Goal: Book appointment/travel/reservation

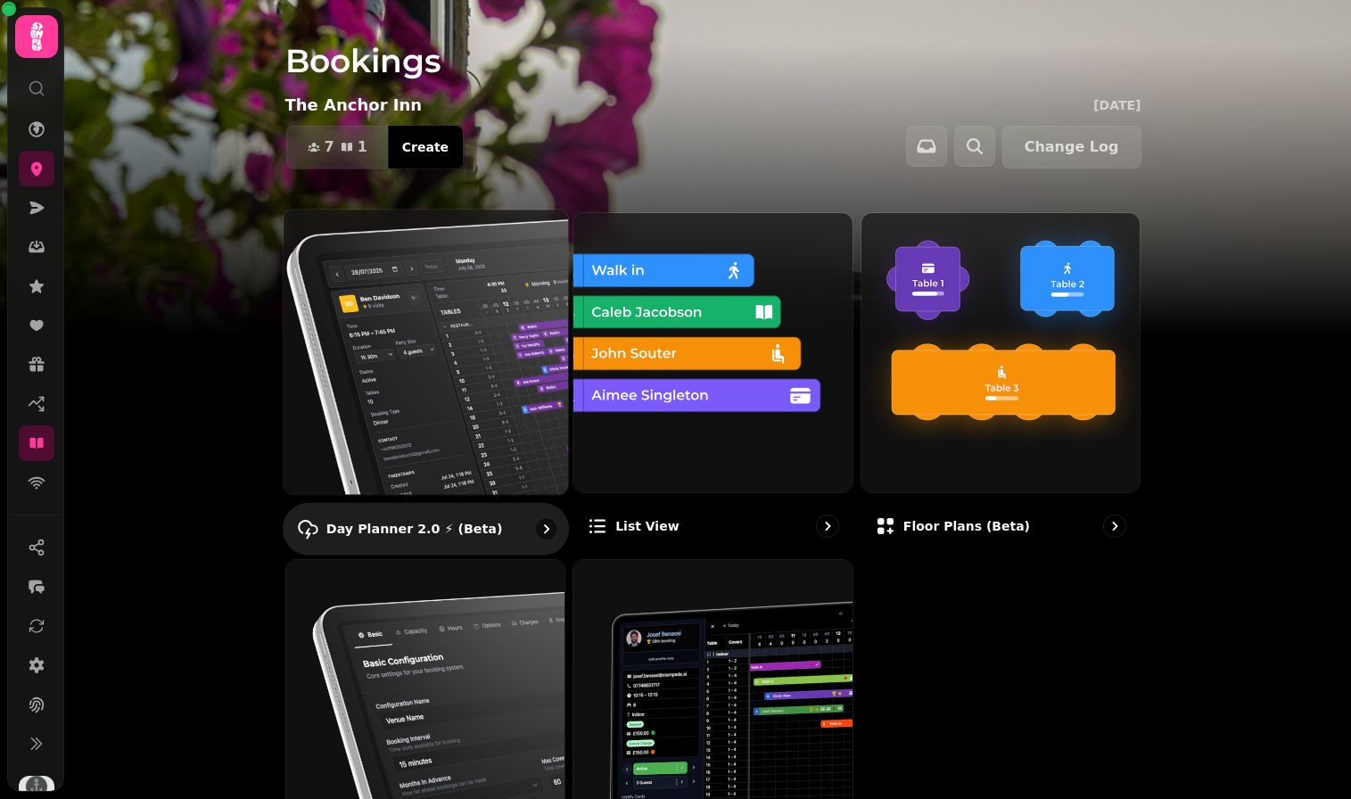
click at [345, 270] on img at bounding box center [424, 351] width 313 height 313
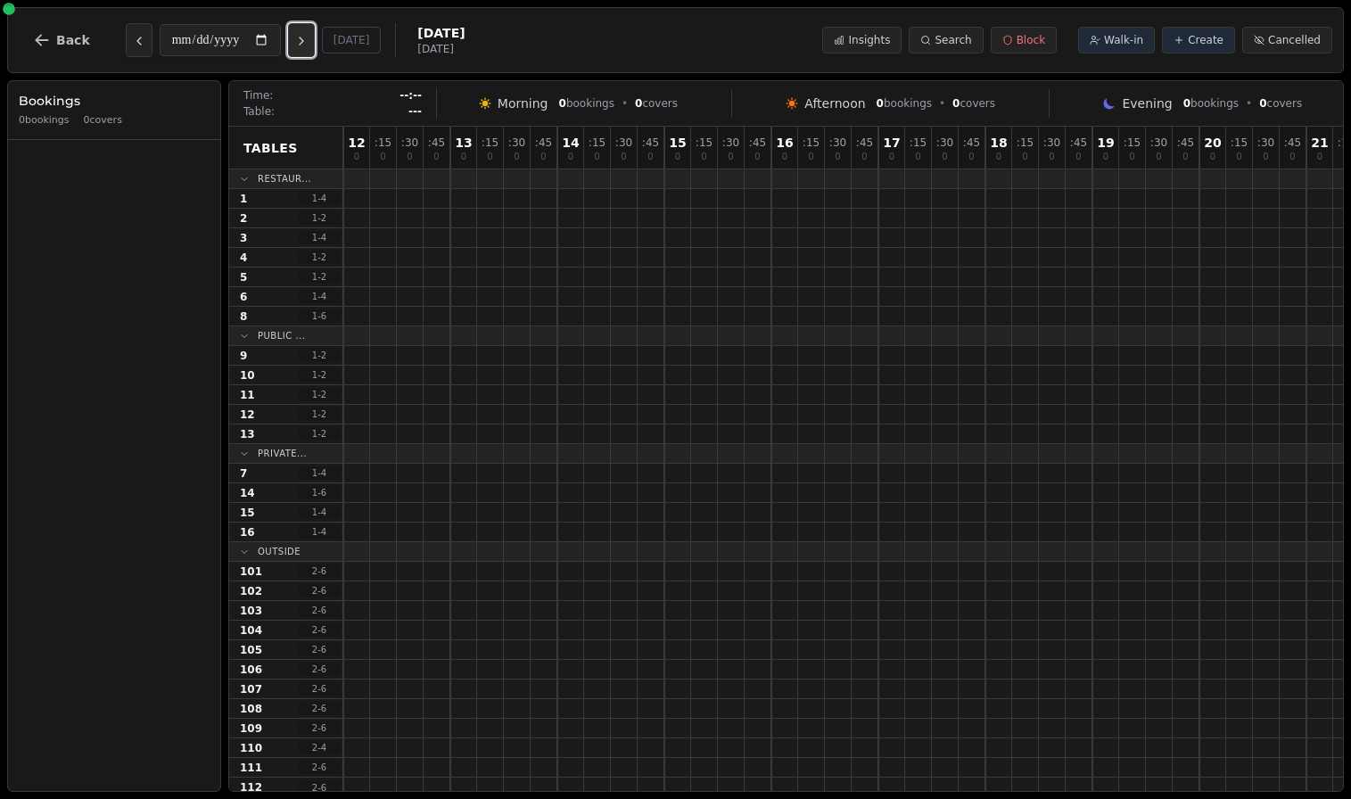
click at [313, 51] on button "Next day" at bounding box center [301, 40] width 27 height 34
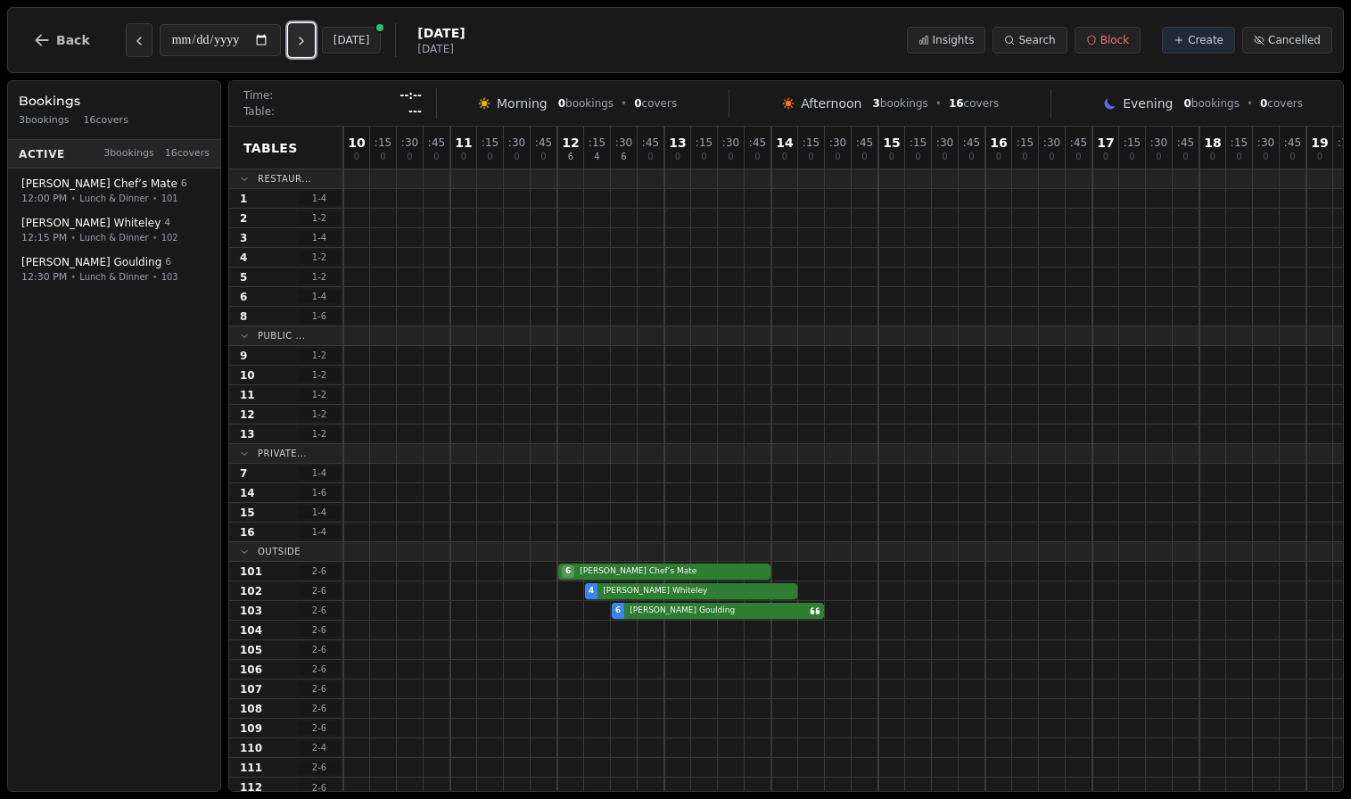
click at [313, 51] on button "Next day" at bounding box center [301, 40] width 27 height 34
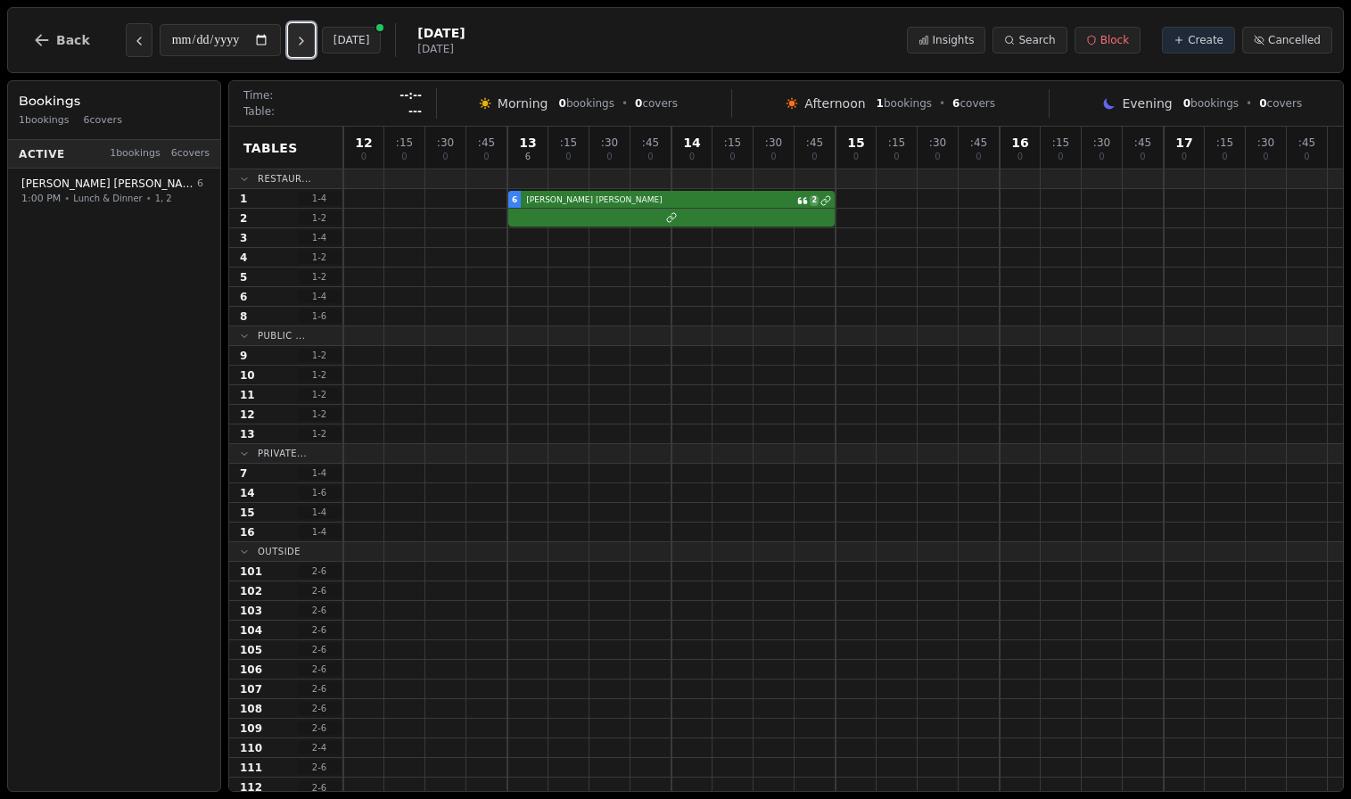
click at [313, 51] on button "Next day" at bounding box center [301, 40] width 27 height 34
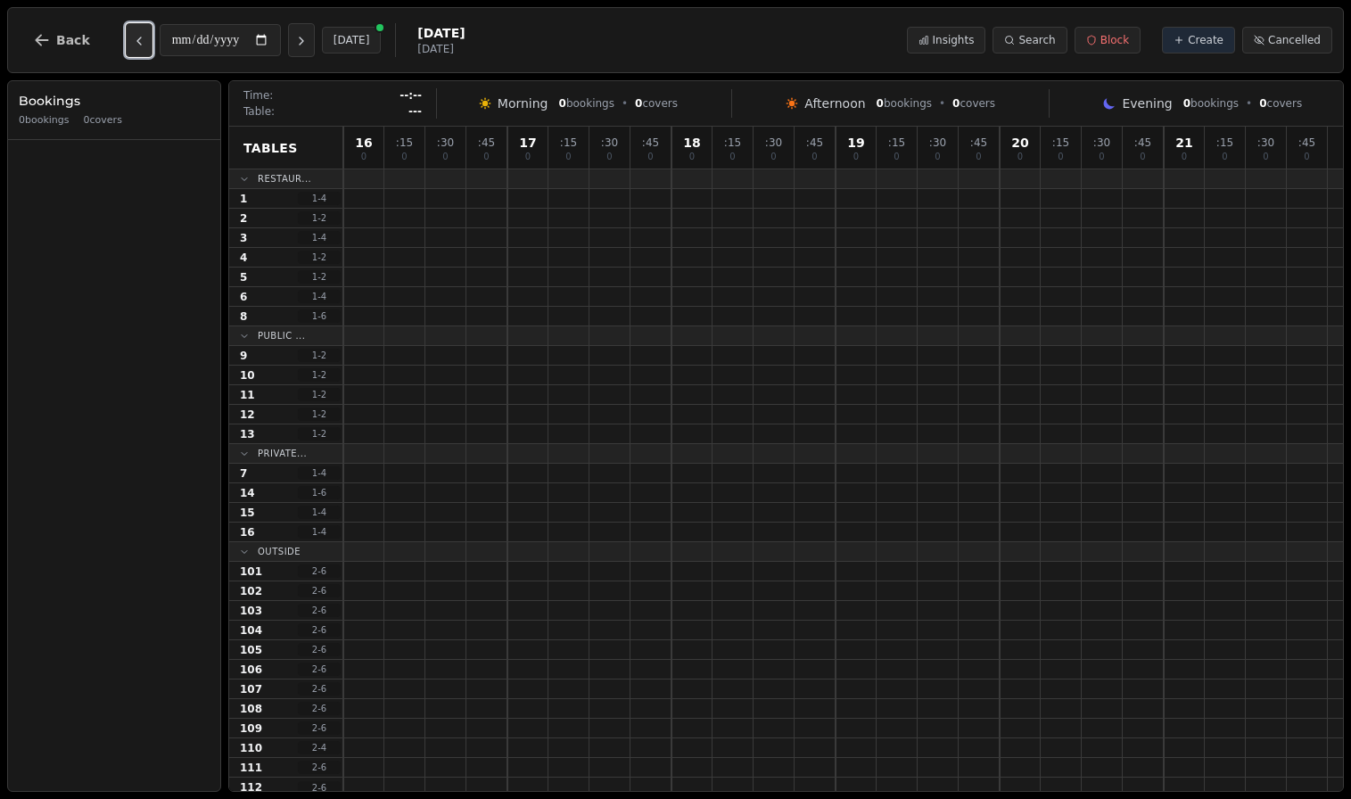
click at [134, 47] on icon "Previous day" at bounding box center [139, 41] width 14 height 14
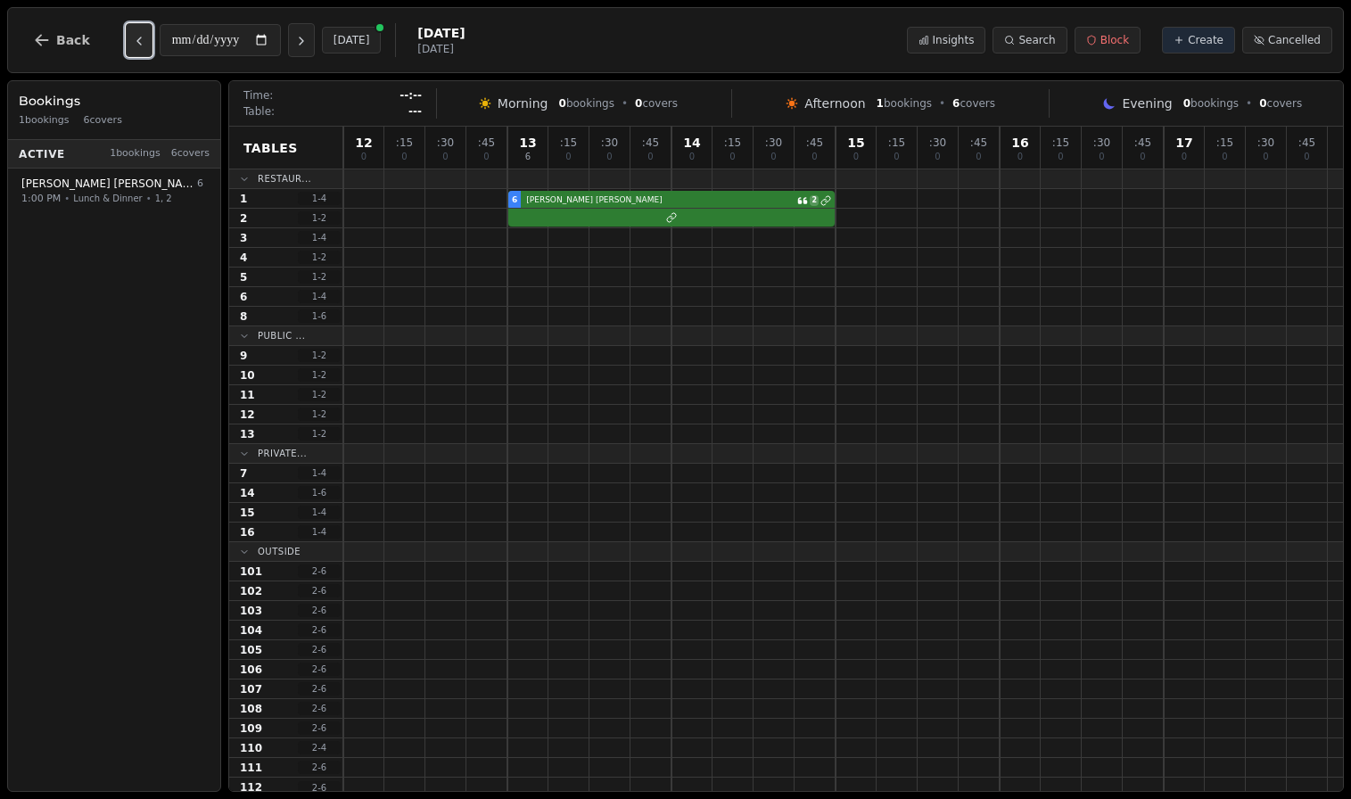
click at [134, 47] on icon "Previous day" at bounding box center [139, 41] width 14 height 14
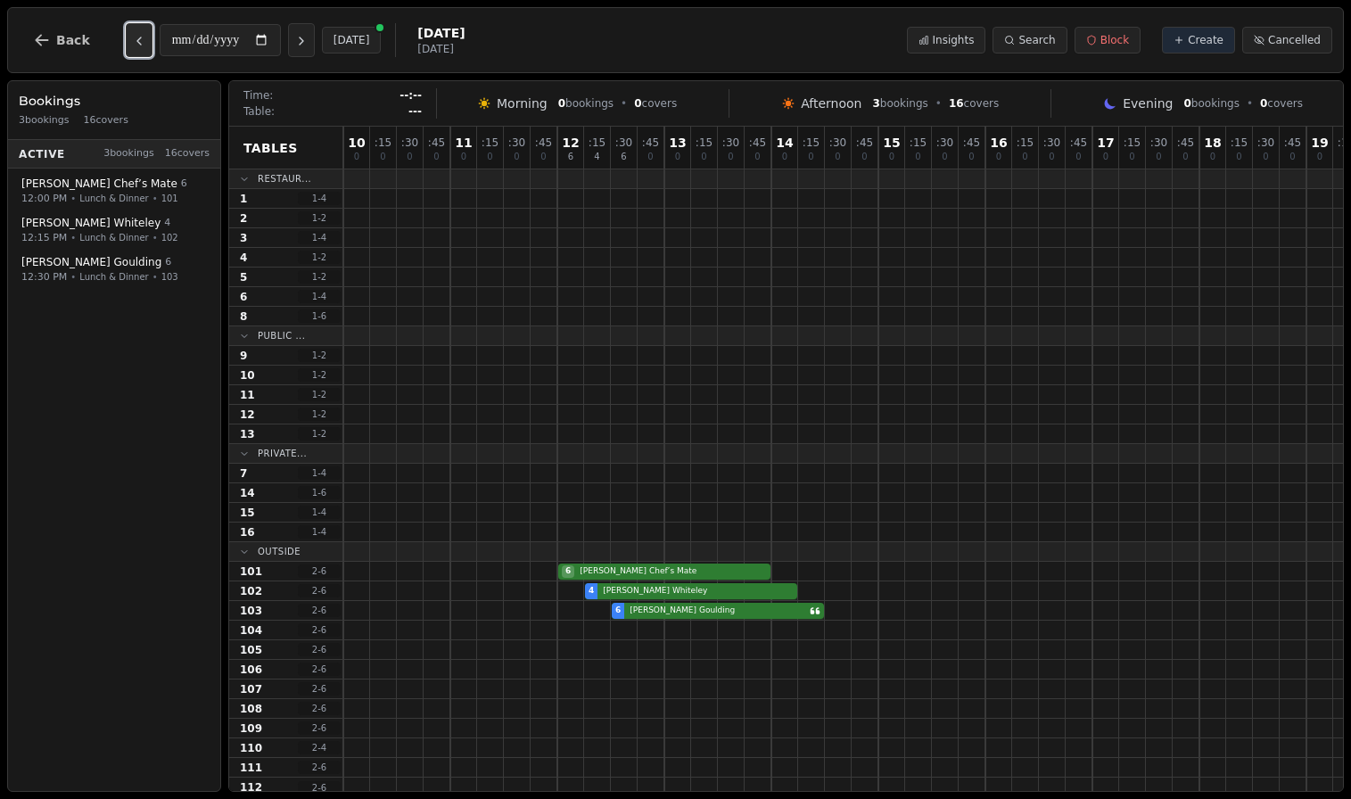
click at [134, 47] on icon "Previous day" at bounding box center [139, 41] width 14 height 14
type input "**********"
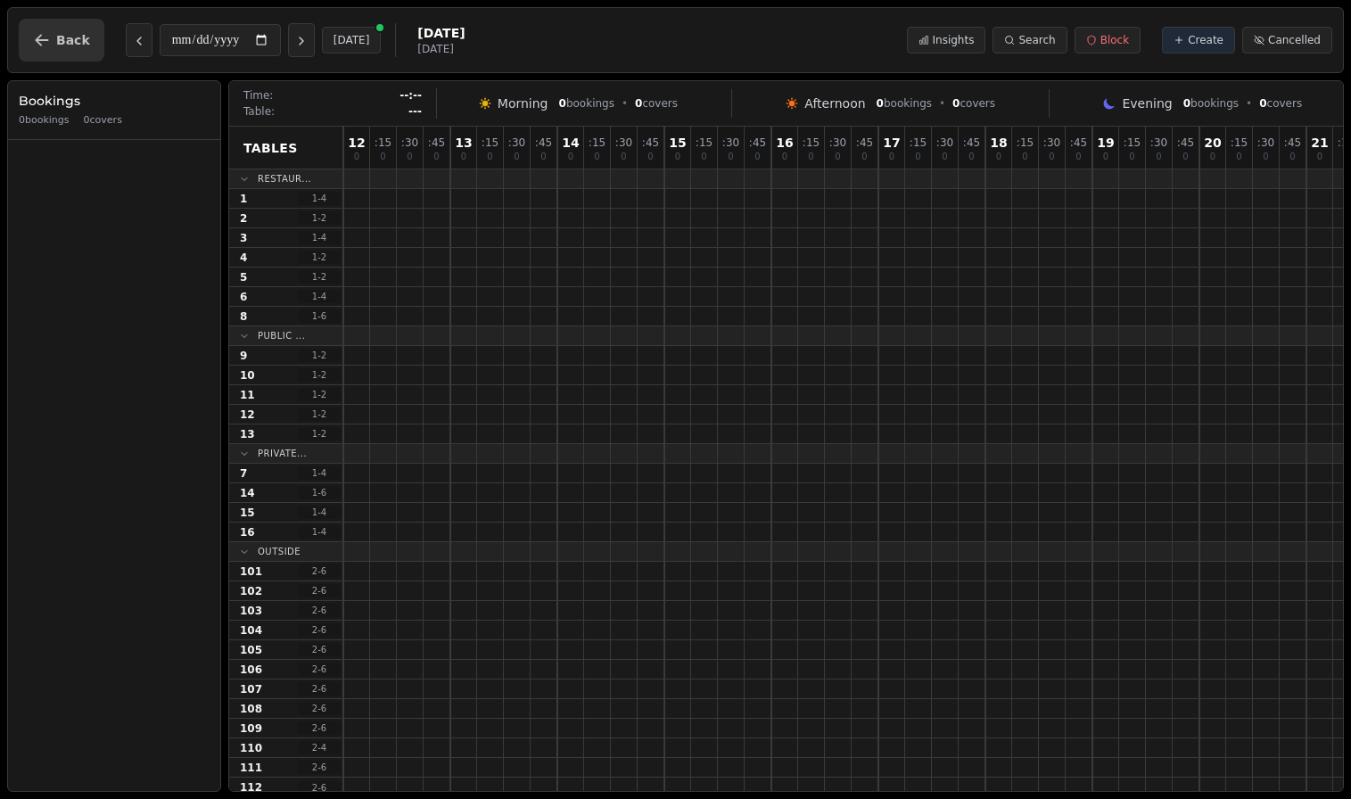
click at [62, 41] on span "Back" at bounding box center [73, 40] width 34 height 12
